Goal: Information Seeking & Learning: Learn about a topic

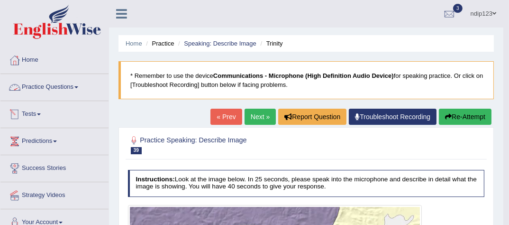
click at [51, 85] on link "Practice Questions" at bounding box center [54, 86] width 108 height 24
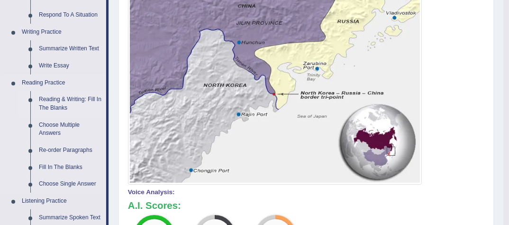
scroll to position [265, 0]
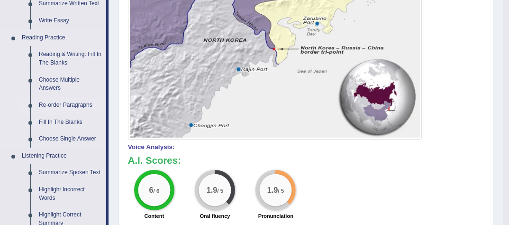
click at [70, 105] on link "Re-order Paragraphs" at bounding box center [71, 105] width 72 height 17
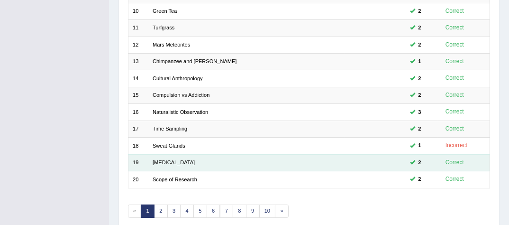
scroll to position [310, 0]
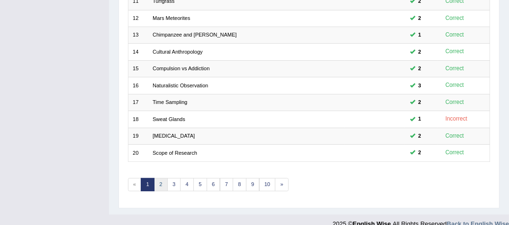
click at [159, 180] on link "2" at bounding box center [161, 184] width 14 height 13
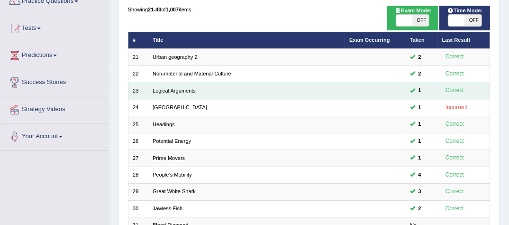
scroll to position [76, 0]
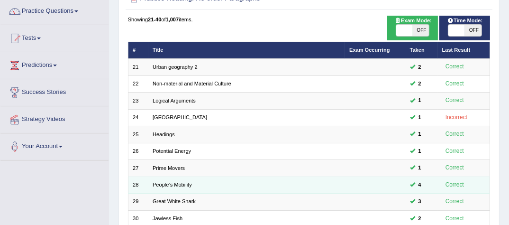
click at [348, 182] on td at bounding box center [375, 184] width 61 height 17
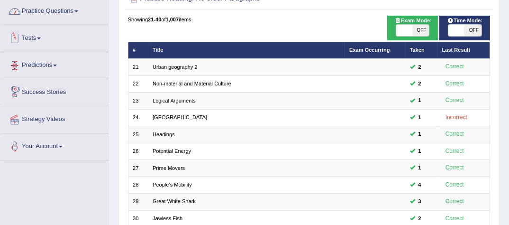
click at [72, 11] on link "Practice Questions" at bounding box center [54, 10] width 108 height 24
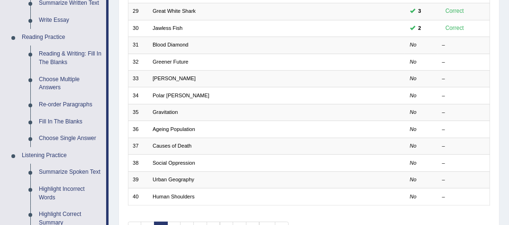
scroll to position [265, 0]
click at [64, 140] on link "Choose Single Answer" at bounding box center [71, 138] width 72 height 17
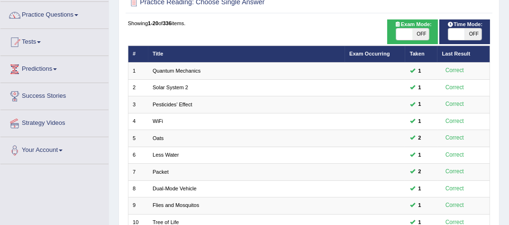
scroll to position [38, 0]
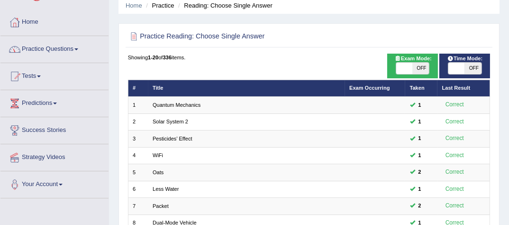
click at [45, 47] on link "Practice Questions" at bounding box center [54, 48] width 108 height 24
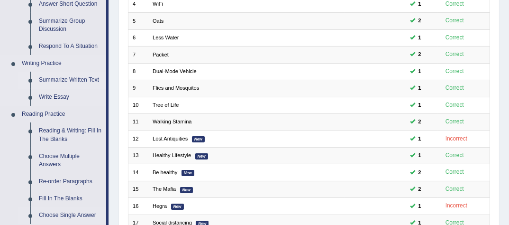
scroll to position [190, 0]
click at [61, 164] on link "Choose Multiple Answers" at bounding box center [71, 159] width 72 height 25
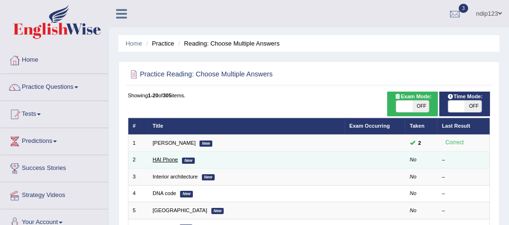
click at [165, 159] on link "HAI Phone" at bounding box center [165, 159] width 25 height 6
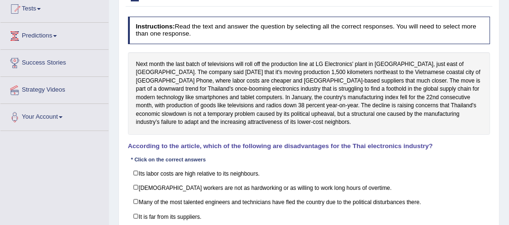
scroll to position [114, 0]
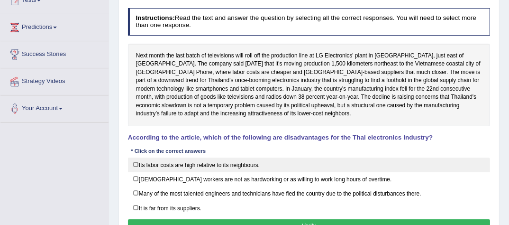
click at [135, 164] on label "Its labor costs are high relative to its neighbours." at bounding box center [309, 164] width 363 height 15
checkbox input "true"
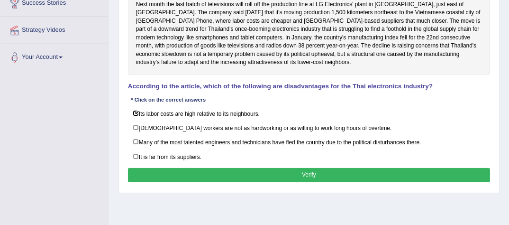
scroll to position [190, 0]
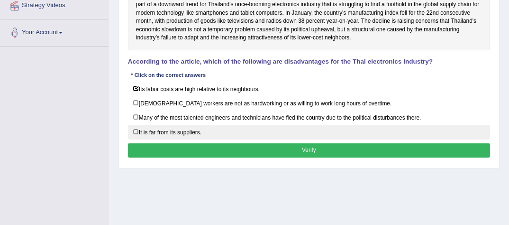
click at [135, 127] on label "It is far from its suppliers." at bounding box center [309, 132] width 363 height 15
checkbox input "true"
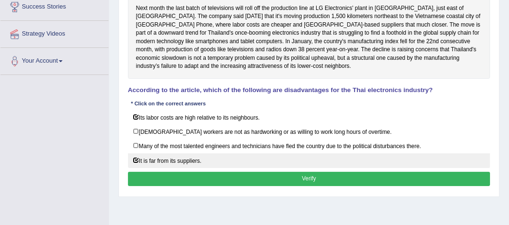
scroll to position [152, 0]
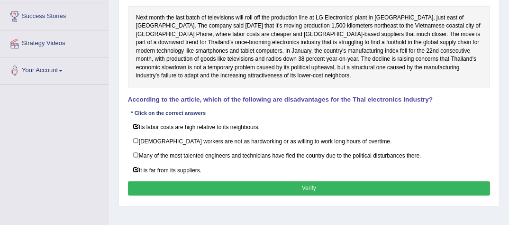
click at [305, 184] on button "Verify" at bounding box center [309, 188] width 363 height 14
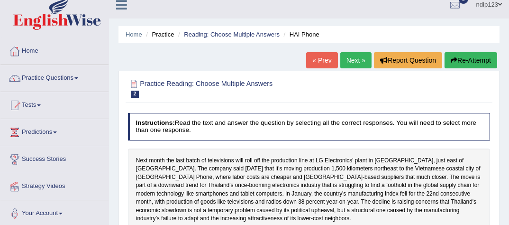
scroll to position [0, 0]
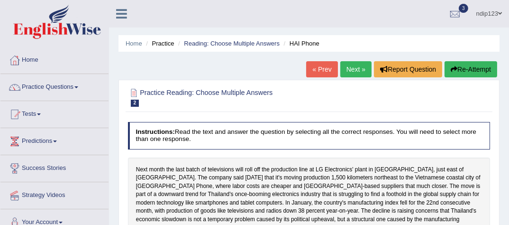
click at [351, 69] on link "Next »" at bounding box center [355, 69] width 31 height 16
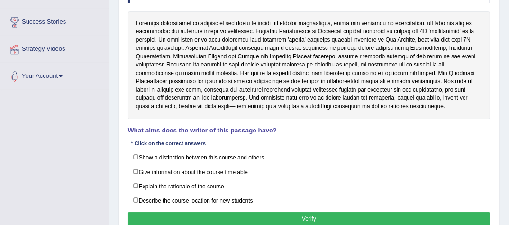
scroll to position [152, 0]
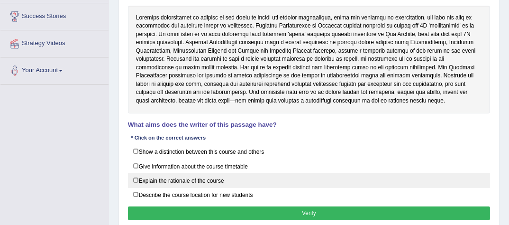
click at [134, 177] on label "Explain the rationale of the course" at bounding box center [309, 180] width 363 height 15
checkbox input "true"
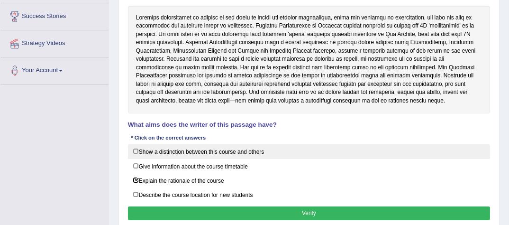
click at [135, 149] on label "Show a distinction between this course and others" at bounding box center [309, 151] width 363 height 15
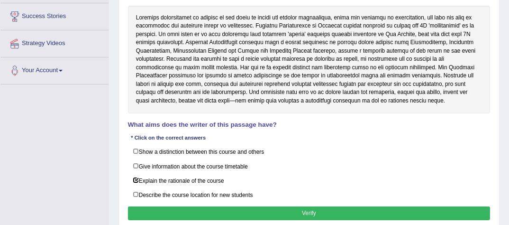
checkbox input "true"
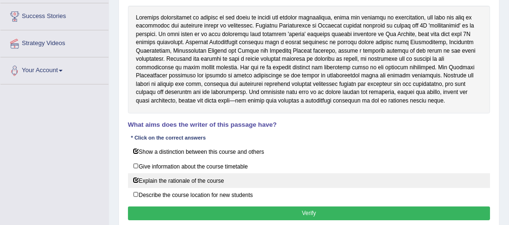
scroll to position [190, 0]
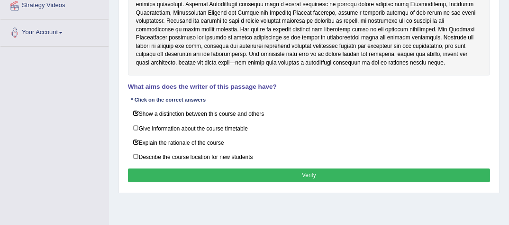
click at [307, 170] on button "Verify" at bounding box center [309, 175] width 363 height 14
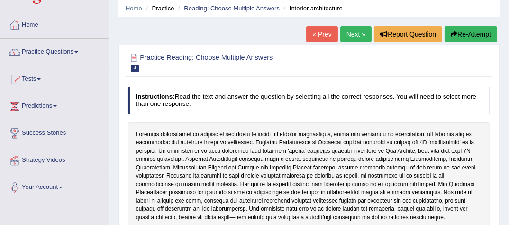
scroll to position [0, 0]
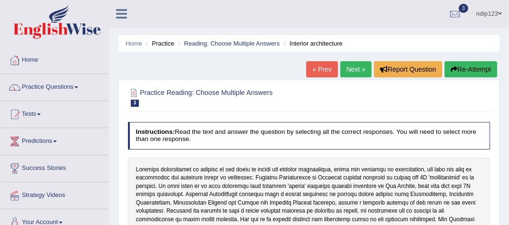
drag, startPoint x: 356, startPoint y: 68, endPoint x: 343, endPoint y: 80, distance: 17.8
click at [355, 68] on link "Next »" at bounding box center [355, 69] width 31 height 16
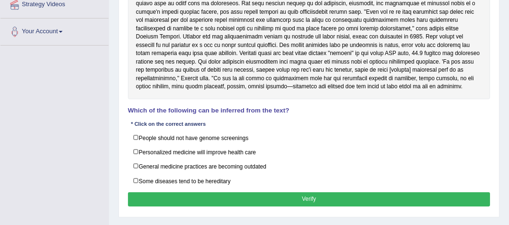
scroll to position [215, 0]
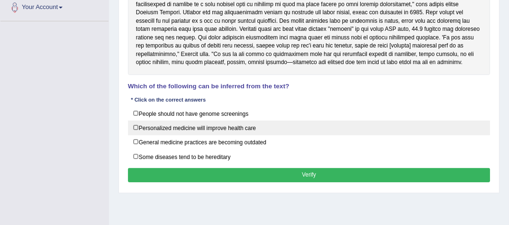
click at [135, 126] on label "Personalized medicine will improve health care" at bounding box center [309, 127] width 363 height 15
checkbox input "true"
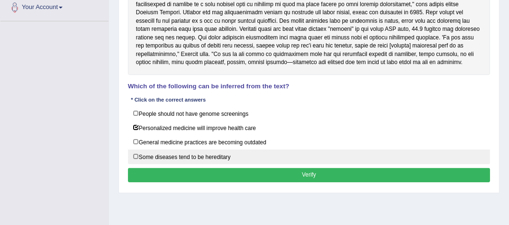
click at [135, 154] on label "Some diseases tend to be hereditary" at bounding box center [309, 156] width 363 height 15
checkbox input "true"
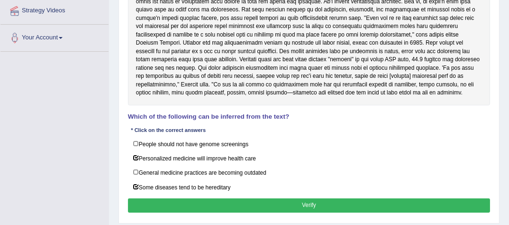
scroll to position [177, 0]
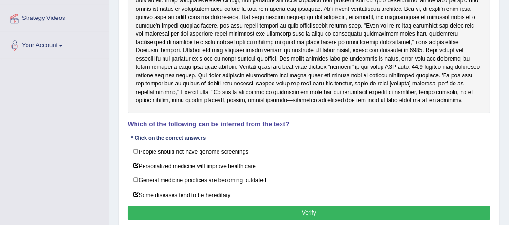
click at [302, 207] on button "Verify" at bounding box center [309, 213] width 363 height 14
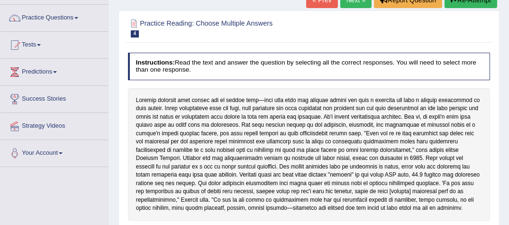
scroll to position [63, 0]
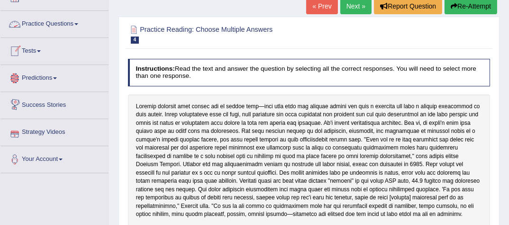
click at [41, 50] on span at bounding box center [39, 51] width 4 height 2
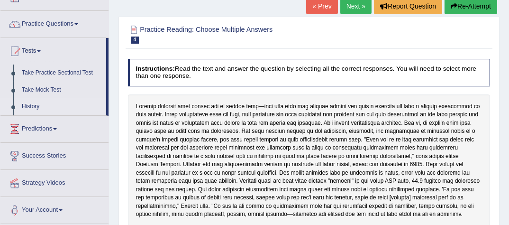
click at [29, 103] on link "History" at bounding box center [62, 106] width 89 height 17
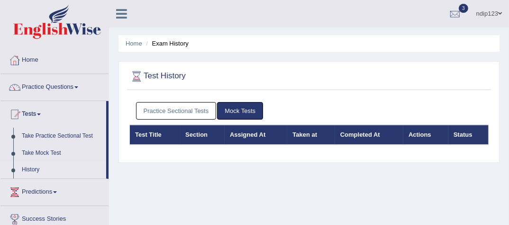
click at [181, 108] on link "Practice Sectional Tests" at bounding box center [176, 111] width 81 height 18
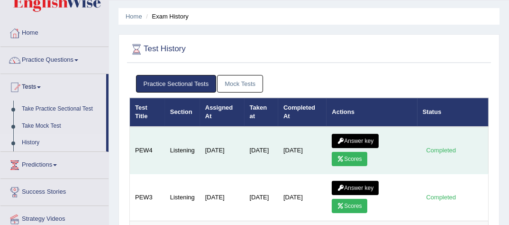
scroll to position [38, 0]
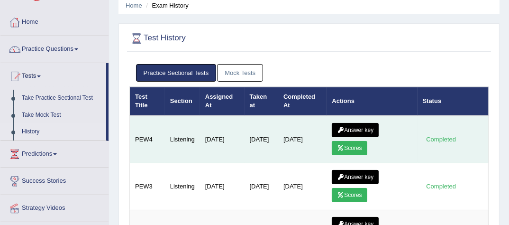
click at [361, 127] on link "Answer key" at bounding box center [355, 130] width 47 height 14
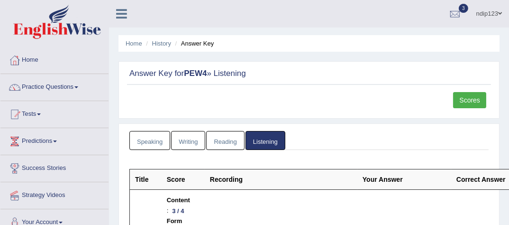
click at [472, 100] on link "Scores" at bounding box center [469, 100] width 33 height 16
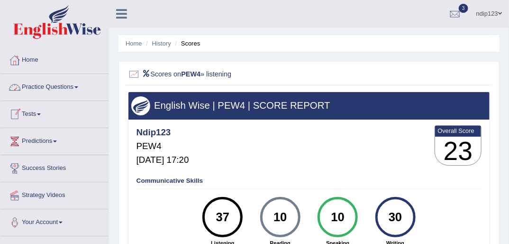
click at [58, 85] on link "Practice Questions" at bounding box center [54, 86] width 108 height 24
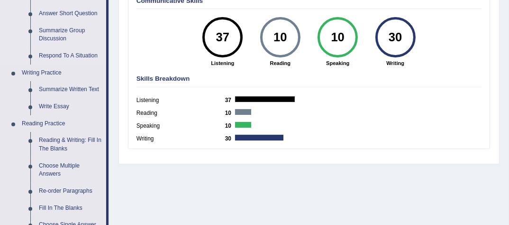
scroll to position [190, 0]
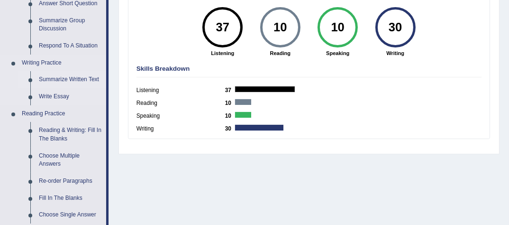
click at [55, 81] on link "Summarize Written Text" at bounding box center [71, 79] width 72 height 17
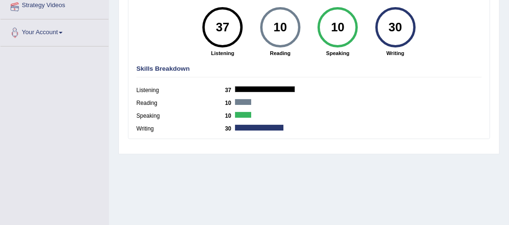
scroll to position [192, 0]
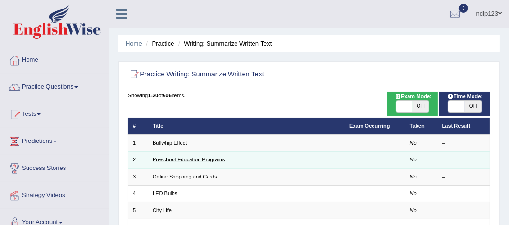
click at [216, 160] on link "Preschool Education Programs" at bounding box center [189, 159] width 72 height 6
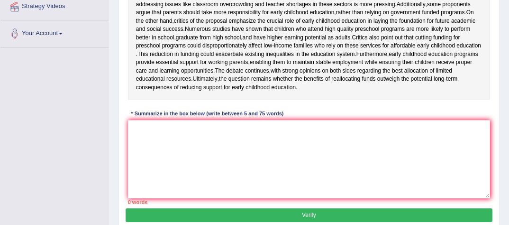
scroll to position [190, 0]
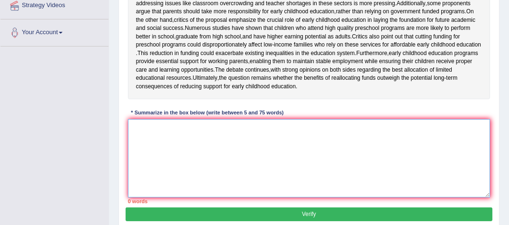
click at [193, 170] on textarea at bounding box center [309, 158] width 363 height 78
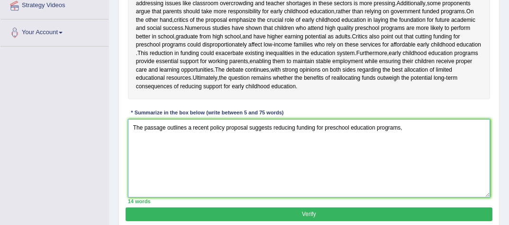
click at [270, 143] on textarea "The passage outlines a recent policy proposal suggests reducing funding for pre…" at bounding box center [309, 158] width 363 height 78
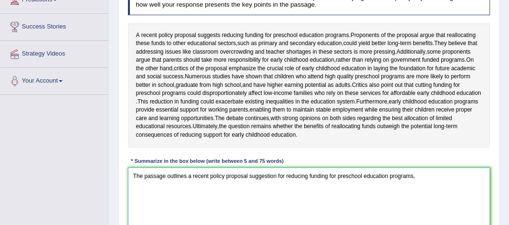
scroll to position [152, 0]
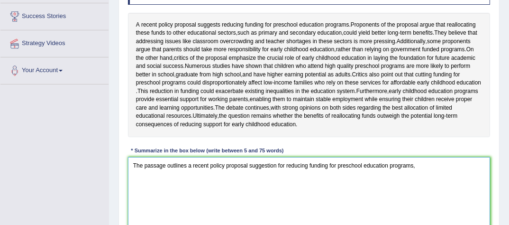
click at [427, 176] on textarea "The passage outlines a recent policy proposal suggestion for reducing funding f…" at bounding box center [309, 196] width 363 height 78
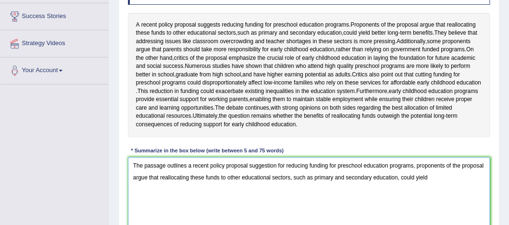
paste textarea "Bb"
click at [433, 195] on textarea "The passage outlines a recent policy proposal suggestion for reducing funding f…" at bounding box center [309, 196] width 363 height 78
paste textarea "Bb"
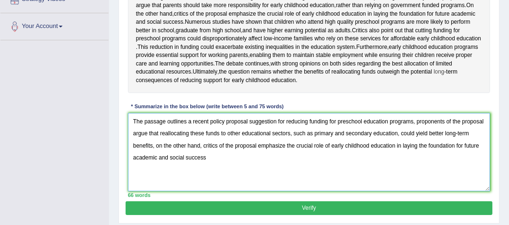
scroll to position [190, 0]
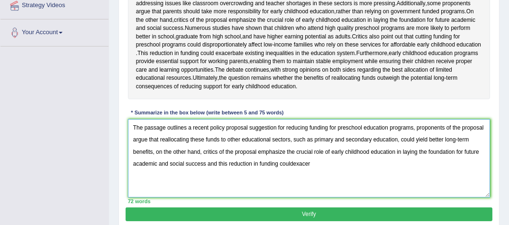
click at [296, 178] on textarea "The passage outlines a recent policy proposal suggestion for reducing funding f…" at bounding box center [309, 158] width 363 height 78
click at [294, 180] on textarea "The passage outlines a recent policy proposal suggestion for reducing funding f…" at bounding box center [309, 158] width 363 height 78
click at [312, 180] on textarea "The passage outlines a recent policy proposal suggestion for reducing funding f…" at bounding box center [309, 158] width 363 height 78
paste textarea "Bb"
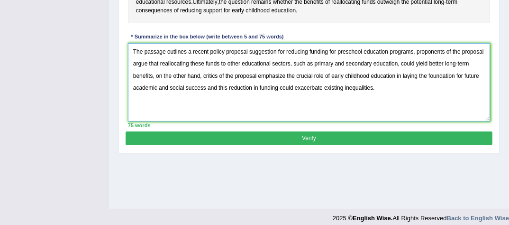
type textarea "The passage outlines a recent policy proposal suggestion for reducing funding f…"
click at [307, 145] on button "Verify" at bounding box center [309, 138] width 366 height 14
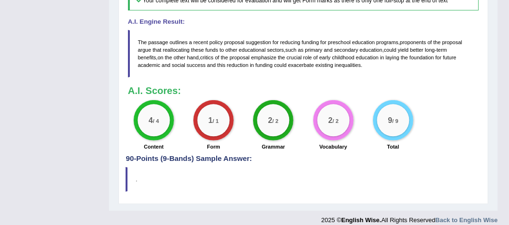
scroll to position [350, 0]
